Goal: Information Seeking & Learning: Find specific fact

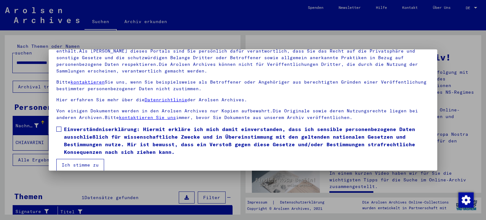
scroll to position [54, 0]
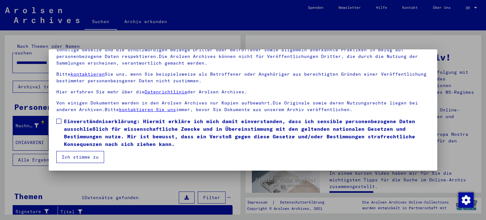
click at [58, 121] on span at bounding box center [58, 121] width 5 height 5
click at [78, 155] on button "Ich stimme zu" at bounding box center [80, 157] width 48 height 12
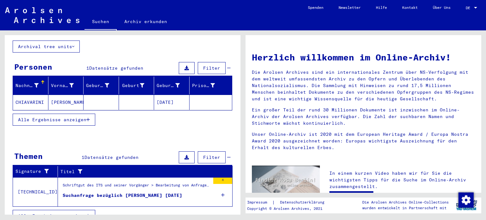
scroll to position [42, 0]
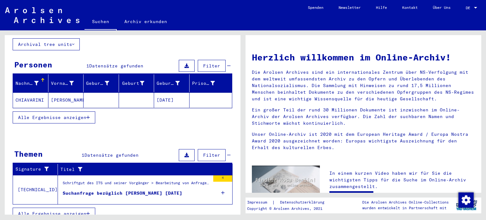
click at [149, 190] on div "Suchanfrage bezüglich [PERSON_NAME] [DATE]" at bounding box center [123, 193] width 120 height 7
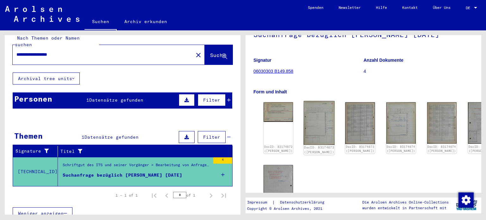
scroll to position [63, 0]
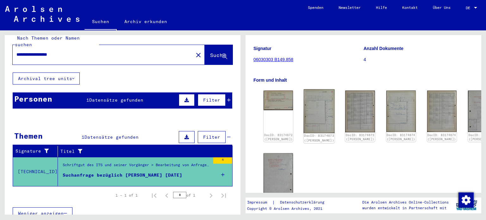
click at [314, 122] on img at bounding box center [319, 111] width 31 height 44
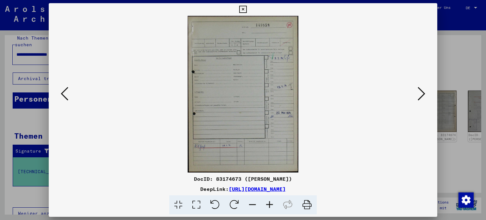
click at [420, 88] on icon at bounding box center [422, 93] width 8 height 15
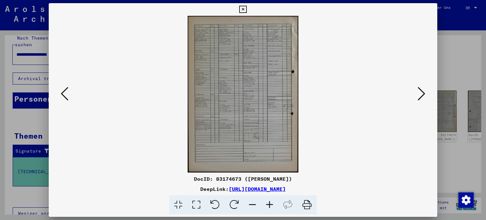
click at [420, 88] on icon at bounding box center [422, 93] width 8 height 15
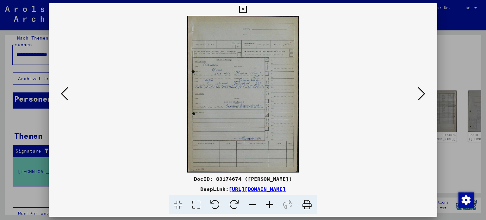
click at [420, 88] on icon at bounding box center [422, 93] width 8 height 15
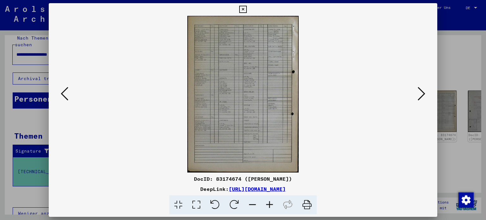
click at [60, 98] on button at bounding box center [64, 94] width 11 height 18
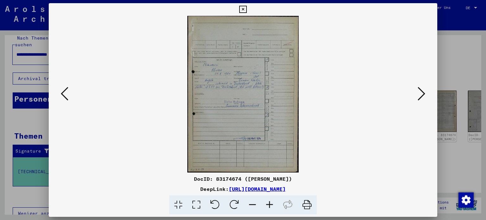
click at [422, 95] on icon at bounding box center [422, 93] width 8 height 15
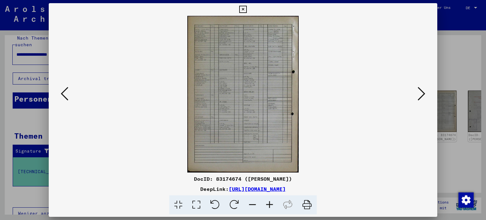
click at [423, 96] on icon at bounding box center [422, 93] width 8 height 15
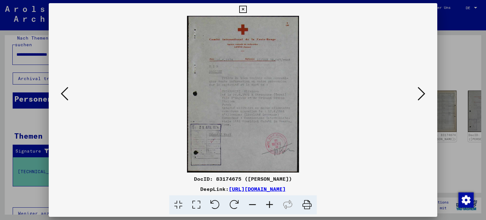
click at [244, 111] on img at bounding box center [243, 94] width 346 height 157
click at [270, 203] on icon at bounding box center [269, 204] width 17 height 19
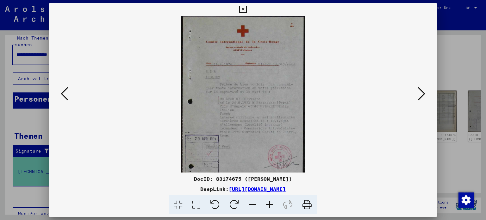
click at [270, 203] on icon at bounding box center [269, 204] width 17 height 19
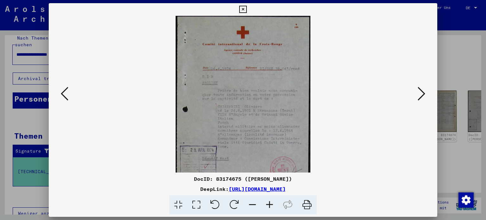
click at [270, 203] on icon at bounding box center [269, 204] width 17 height 19
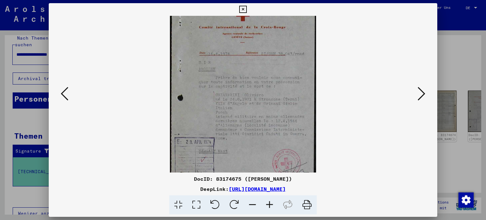
scroll to position [22, 0]
drag, startPoint x: 261, startPoint y: 128, endPoint x: 258, endPoint y: 106, distance: 21.4
click at [258, 106] on img at bounding box center [243, 96] width 146 height 204
click at [267, 203] on icon at bounding box center [269, 204] width 17 height 19
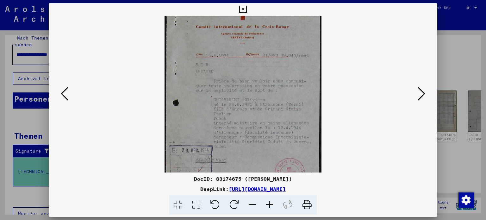
click at [267, 203] on icon at bounding box center [269, 204] width 17 height 19
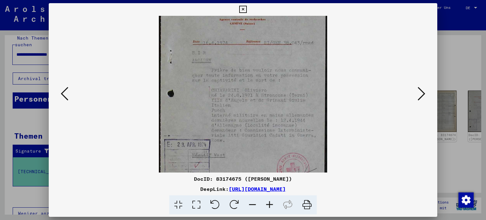
scroll to position [41, 0]
drag, startPoint x: 272, startPoint y: 105, endPoint x: 262, endPoint y: 85, distance: 22.7
click at [262, 85] on img at bounding box center [243, 93] width 168 height 236
click at [423, 94] on icon at bounding box center [422, 93] width 8 height 15
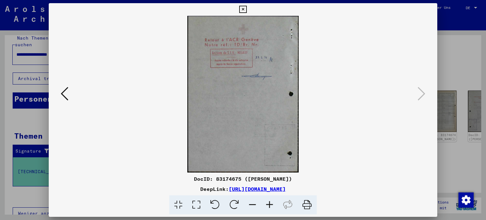
click at [247, 9] on icon at bounding box center [242, 10] width 7 height 8
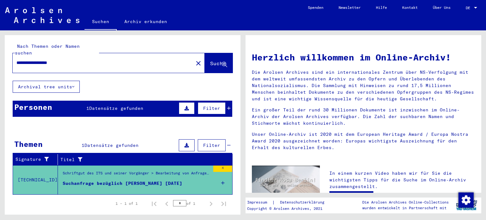
click at [99, 105] on span "Datensätze gefunden" at bounding box center [116, 108] width 54 height 6
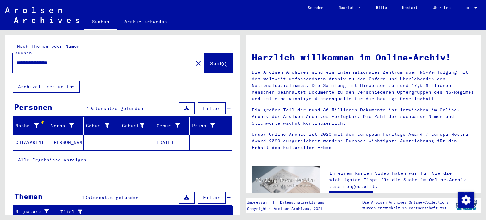
click at [60, 136] on mat-cell "[PERSON_NAME]" at bounding box center [65, 142] width 35 height 15
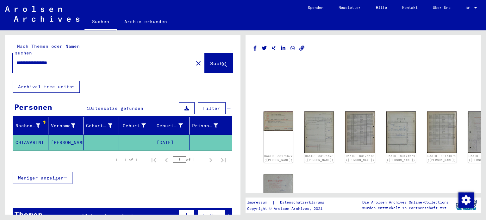
click at [65, 136] on mat-cell "[PERSON_NAME]" at bounding box center [65, 143] width 35 height 16
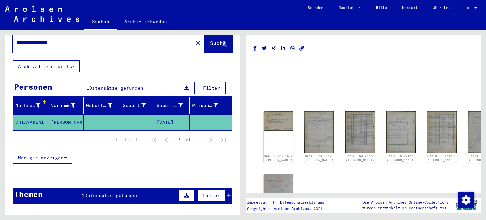
scroll to position [32, 0]
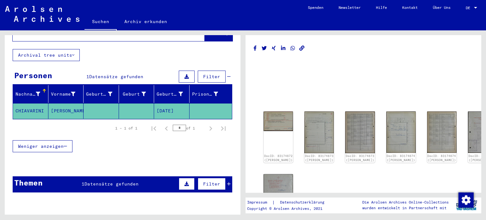
click at [55, 143] on span "Weniger anzeigen" at bounding box center [41, 146] width 46 height 6
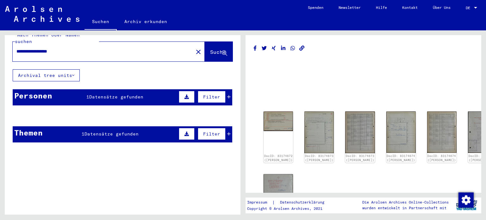
scroll to position [3, 0]
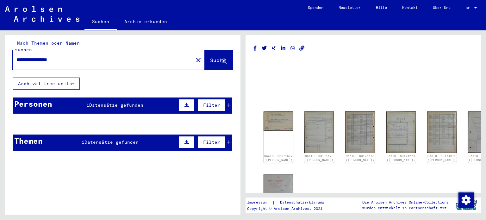
click at [114, 102] on span "Datensätze gefunden" at bounding box center [116, 105] width 54 height 6
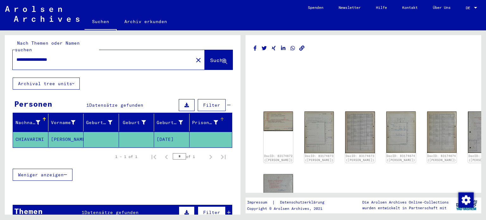
click at [197, 119] on div "Prisoner #" at bounding box center [205, 122] width 26 height 7
click at [169, 119] on div "Geburtsdatum" at bounding box center [170, 122] width 26 height 7
click at [179, 120] on icon at bounding box center [181, 122] width 4 height 4
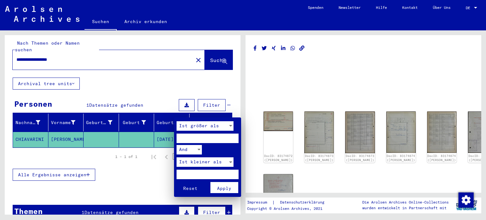
click at [170, 116] on div at bounding box center [243, 110] width 486 height 220
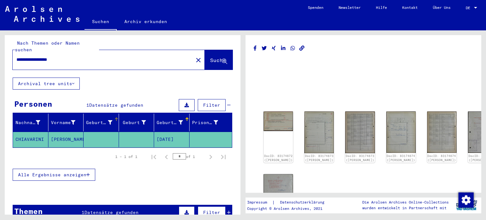
click at [108, 120] on icon at bounding box center [110, 122] width 4 height 4
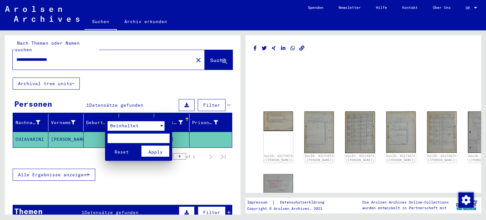
click at [162, 125] on div at bounding box center [161, 126] width 3 height 2
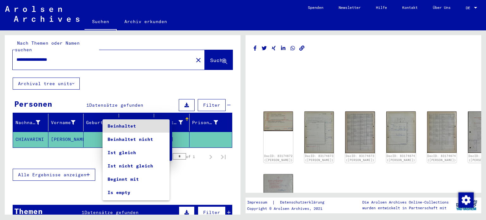
click at [158, 84] on div at bounding box center [243, 110] width 486 height 220
